Goal: Task Accomplishment & Management: Understand process/instructions

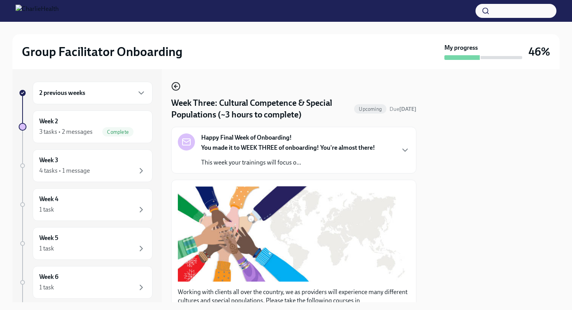
click at [177, 86] on icon "button" at bounding box center [175, 86] width 3 height 0
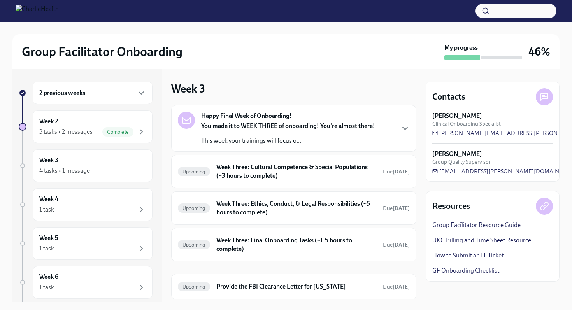
click at [132, 103] on div "2 previous weeks" at bounding box center [93, 93] width 120 height 23
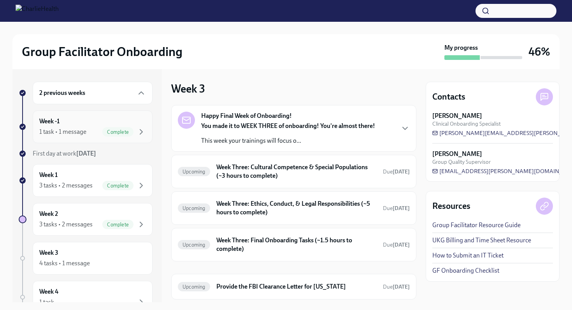
click at [118, 123] on div "Week -1 1 task • 1 message Complete" at bounding box center [92, 126] width 107 height 19
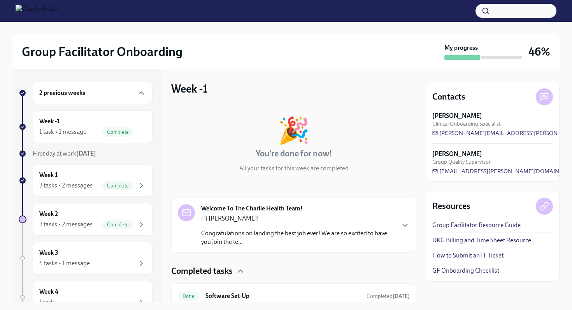
scroll to position [32, 0]
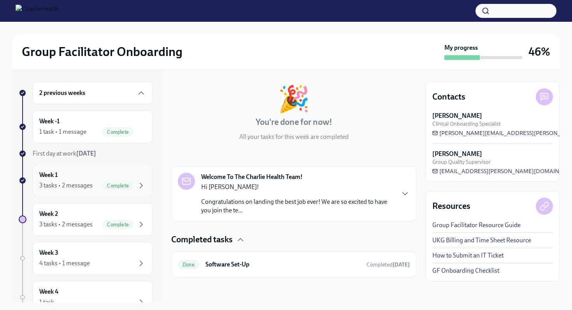
click at [119, 182] on div "Complete" at bounding box center [117, 185] width 31 height 9
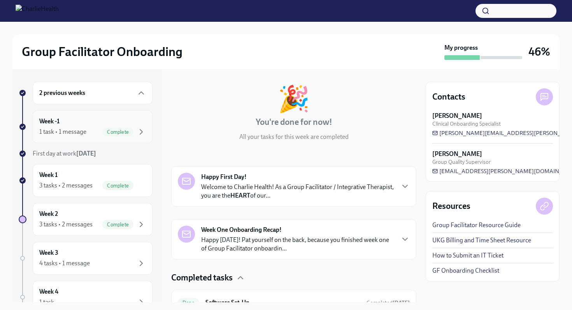
click at [133, 127] on div "Complete" at bounding box center [124, 131] width 44 height 9
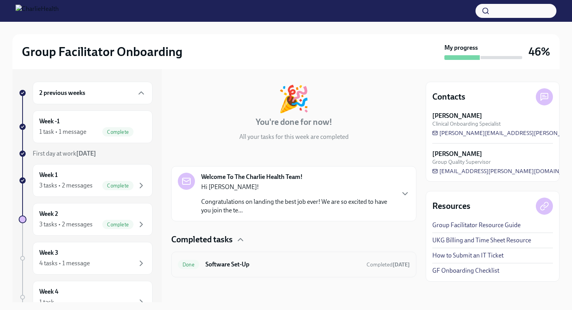
click at [216, 270] on div "Done Software Set-Up Completed [DATE]" at bounding box center [294, 264] width 232 height 12
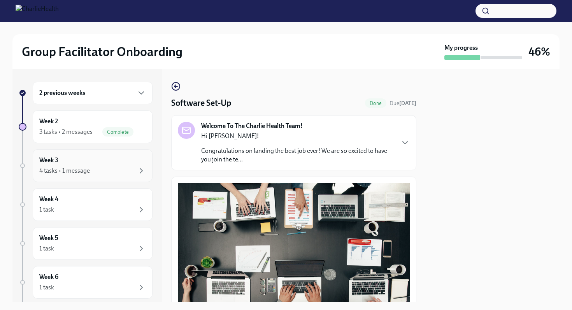
click at [110, 168] on div "4 tasks • 1 message" at bounding box center [92, 170] width 107 height 9
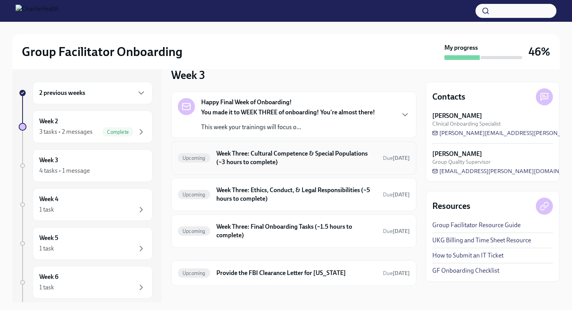
scroll to position [16, 0]
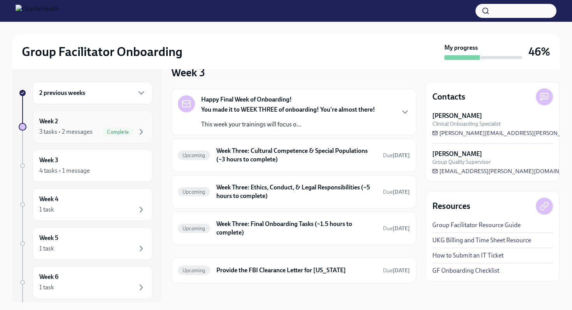
click at [95, 124] on div "Week 2 3 tasks • 2 messages Complete" at bounding box center [92, 126] width 107 height 19
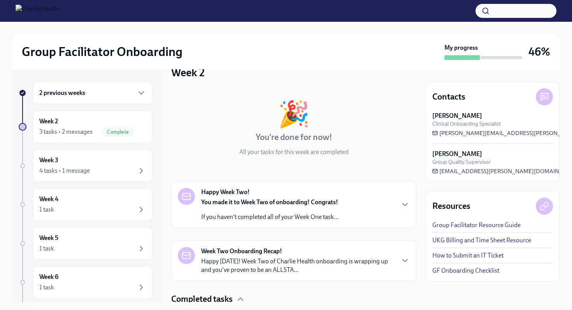
click at [234, 208] on div "You made it to Week Two of onboarding! Congrats! If you haven't completed all o…" at bounding box center [269, 209] width 137 height 23
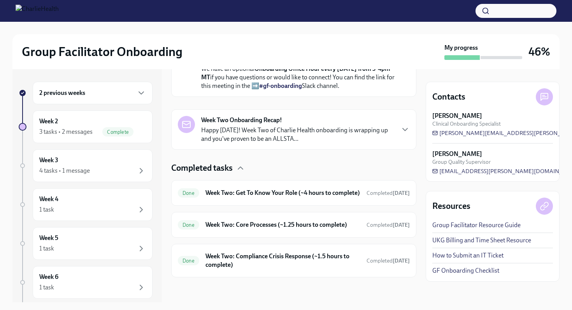
scroll to position [402, 0]
click at [240, 193] on h6 "Week Two: Get To Know Your Role (~4 hours to complete)" at bounding box center [282, 193] width 155 height 9
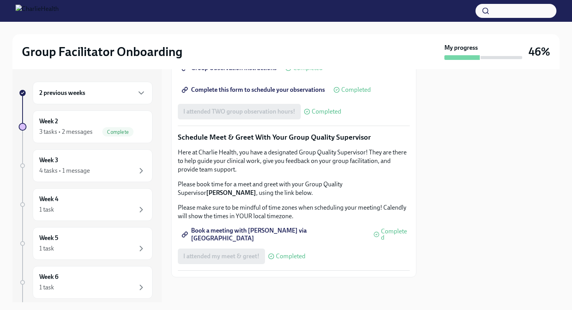
scroll to position [731, 0]
click at [147, 124] on div "Week 2 3 tasks • 2 messages Complete" at bounding box center [93, 126] width 120 height 33
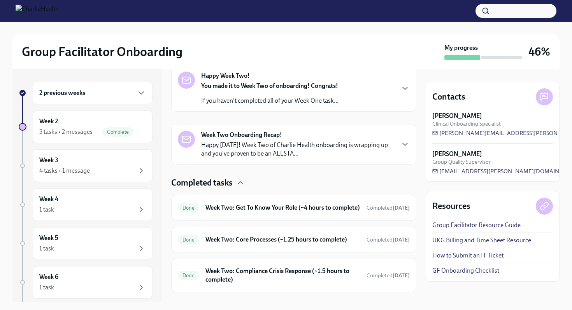
scroll to position [155, 0]
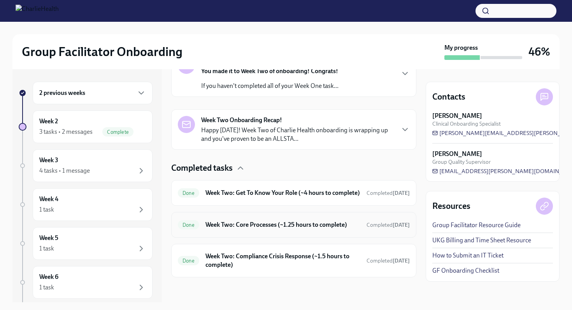
click at [226, 231] on div "Done Week Two: Core Processes (~1.25 hours to complete) Completed [DATE]" at bounding box center [294, 225] width 232 height 12
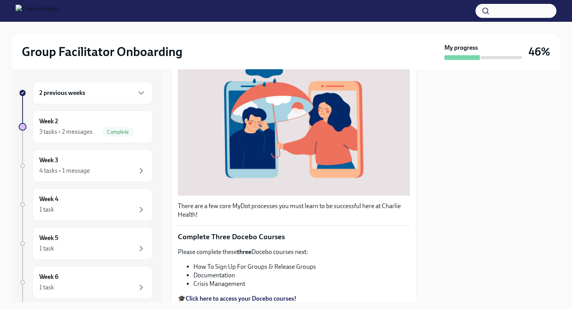
scroll to position [236, 0]
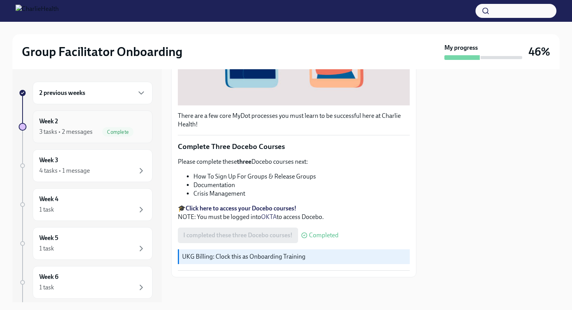
click at [60, 132] on div "3 tasks • 2 messages" at bounding box center [65, 132] width 53 height 9
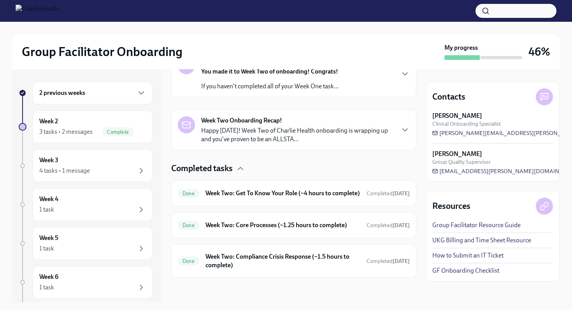
scroll to position [155, 0]
click at [245, 274] on div "Done Week Two: Compliance Crisis Response (~1.5 hours to complete) Completed [D…" at bounding box center [293, 260] width 245 height 33
click at [245, 260] on h6 "Week Two: Compliance Crisis Response (~1.5 hours to complete)" at bounding box center [282, 260] width 155 height 17
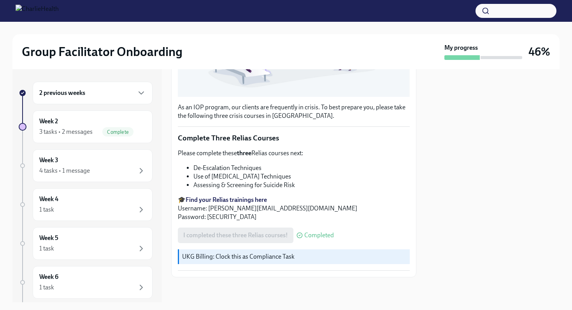
scroll to position [225, 0]
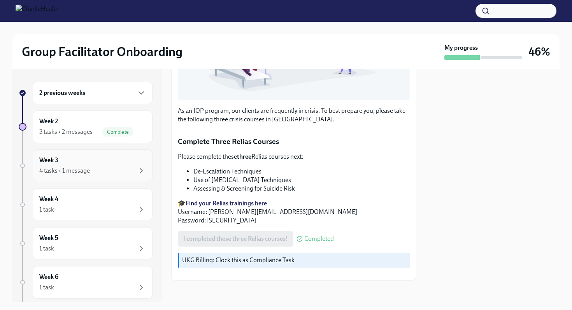
click at [117, 165] on div "Week 3 4 tasks • 1 message" at bounding box center [92, 165] width 107 height 19
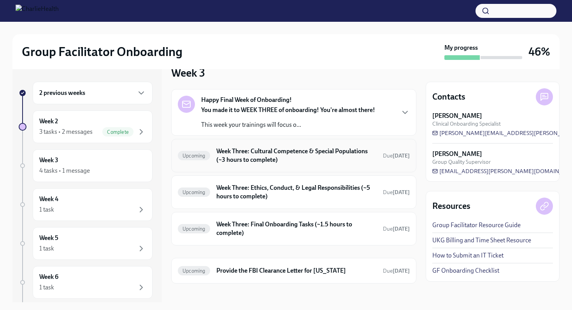
scroll to position [22, 0]
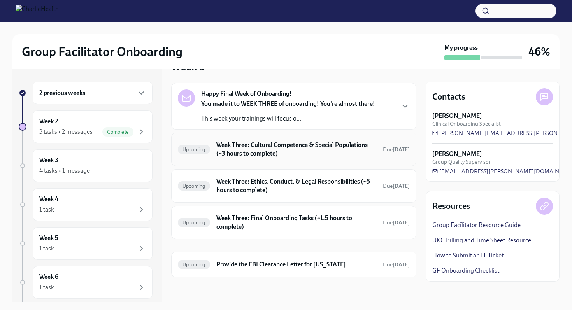
click at [230, 150] on h6 "Week Three: Cultural Competence & Special Populations (~3 hours to complete)" at bounding box center [296, 149] width 160 height 17
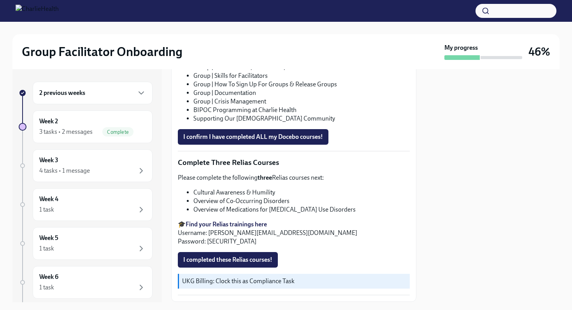
scroll to position [544, 0]
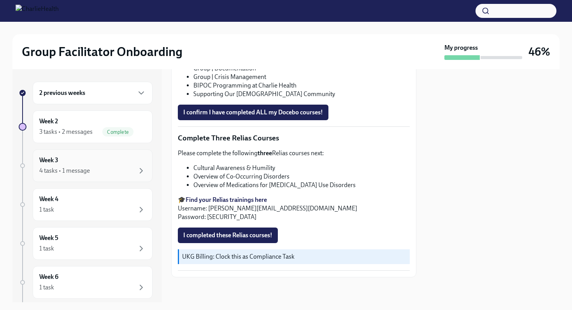
click at [74, 165] on div "Week 3 4 tasks • 1 message" at bounding box center [92, 165] width 107 height 19
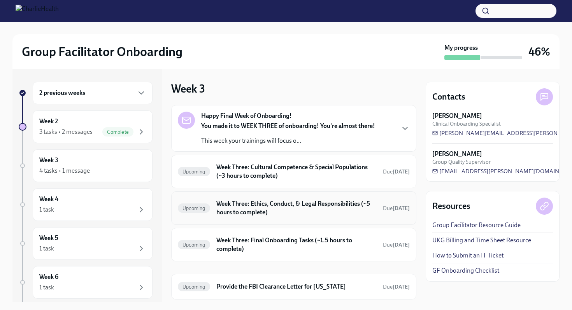
scroll to position [22, 0]
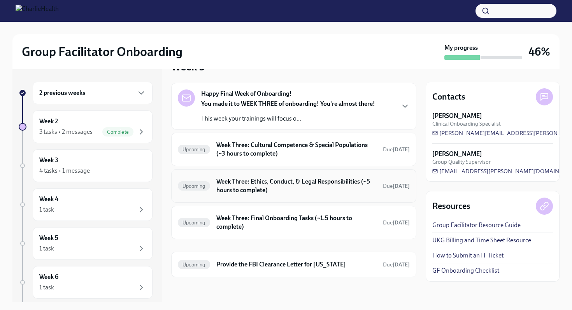
click at [251, 186] on h6 "Week Three: Ethics, Conduct, & Legal Responsibilities (~5 hours to complete)" at bounding box center [296, 185] width 160 height 17
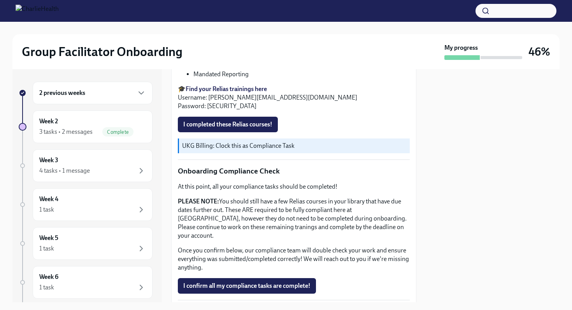
scroll to position [394, 0]
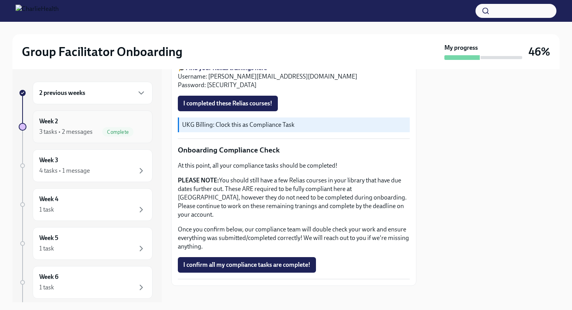
click at [60, 133] on div "3 tasks • 2 messages" at bounding box center [65, 132] width 53 height 9
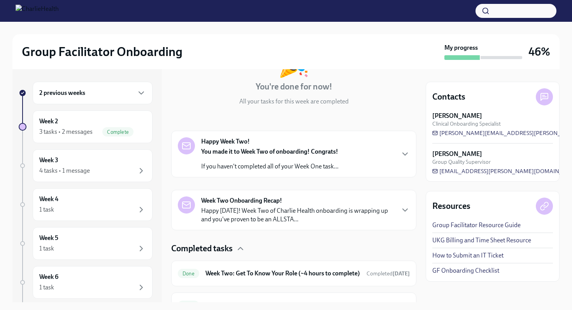
scroll to position [155, 0]
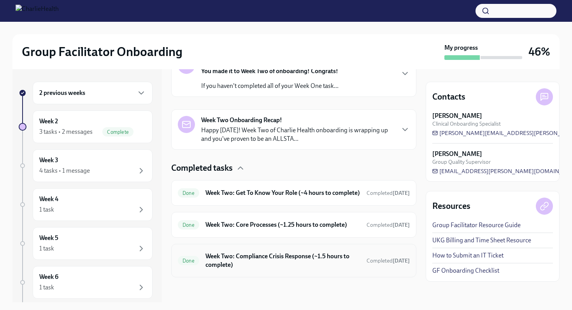
click at [216, 256] on h6 "Week Two: Compliance Crisis Response (~1.5 hours to complete)" at bounding box center [282, 260] width 155 height 17
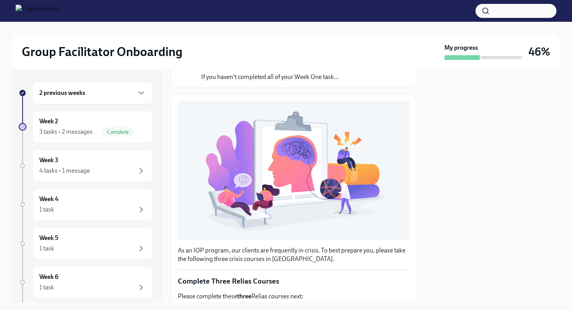
scroll to position [130, 0]
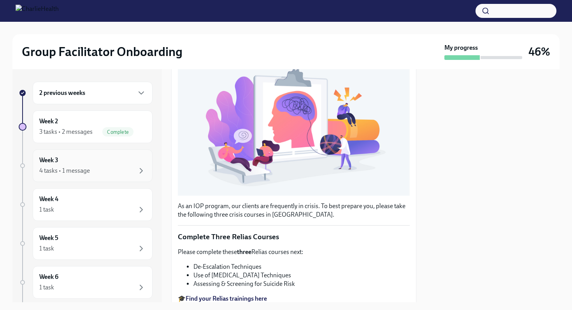
click at [111, 172] on div "4 tasks • 1 message" at bounding box center [92, 170] width 107 height 9
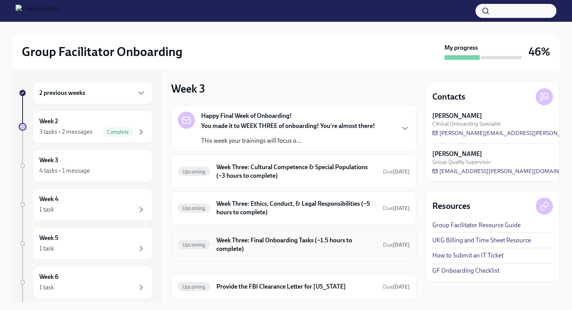
scroll to position [22, 0]
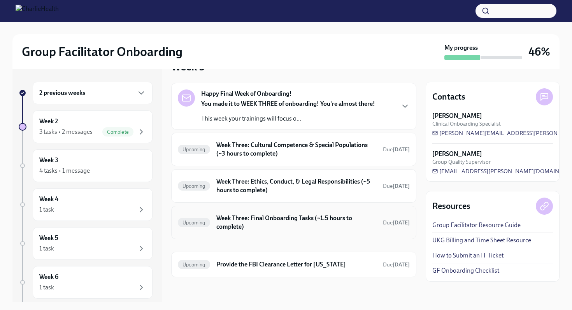
click at [196, 226] on div "Upcoming" at bounding box center [194, 222] width 32 height 9
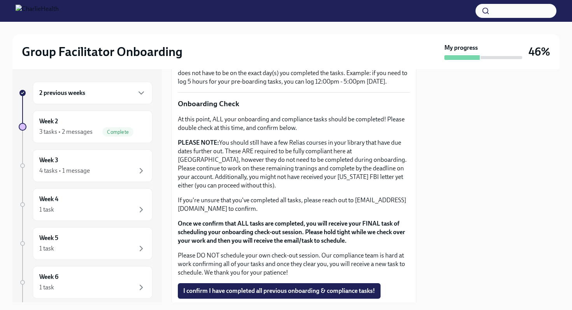
scroll to position [627, 0]
